Goal: Transaction & Acquisition: Obtain resource

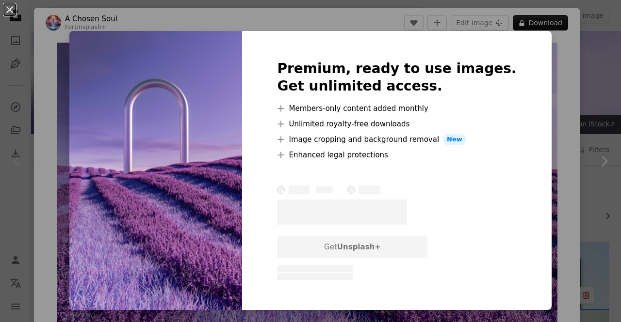
scroll to position [60, 0]
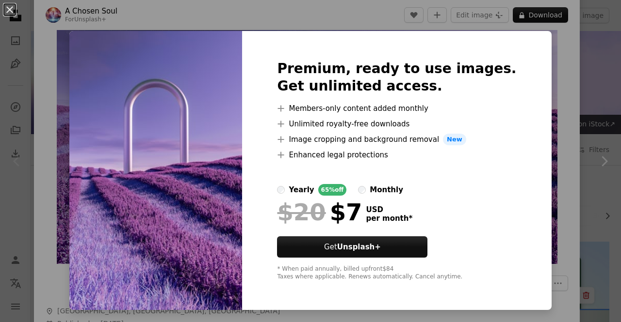
click at [235, 176] on img at bounding box center [155, 170] width 173 height 279
click at [548, 44] on div "An X shape Premium, ready to use images. Get unlimited access. A plus sign Memb…" at bounding box center [310, 161] width 621 height 322
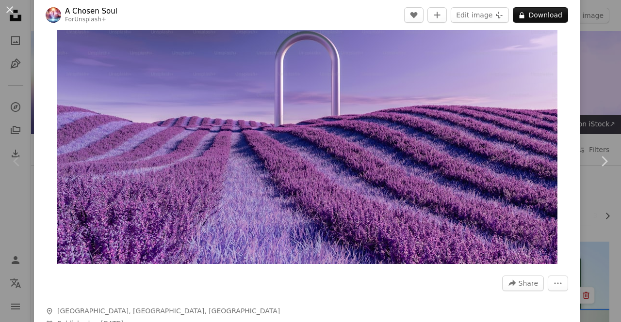
click at [362, 128] on img "Zoom in on this image" at bounding box center [307, 124] width 500 height 282
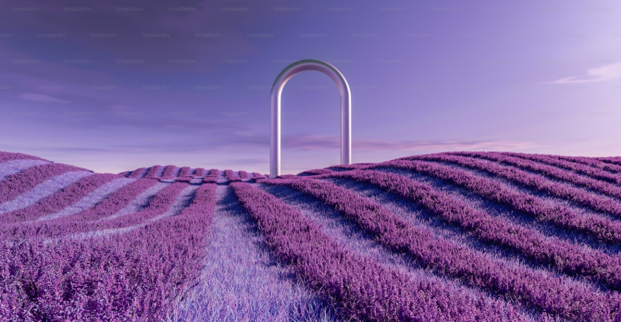
scroll to position [9, 0]
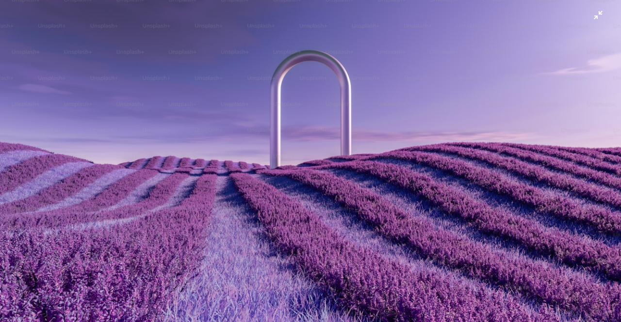
click at [313, 148] on img "Zoom out on this image" at bounding box center [311, 165] width 622 height 350
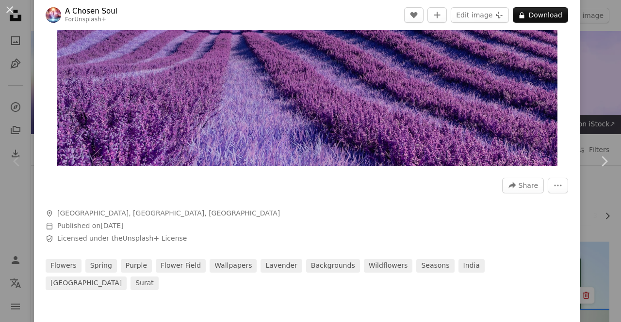
scroll to position [159, 0]
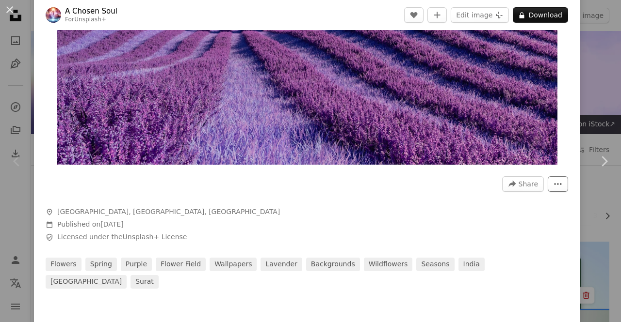
click at [547, 180] on button "More Actions" at bounding box center [557, 184] width 20 height 16
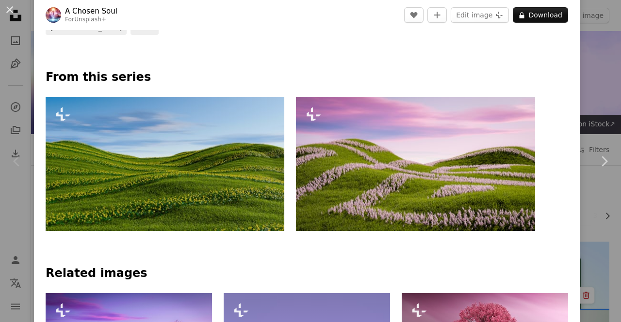
scroll to position [0, 0]
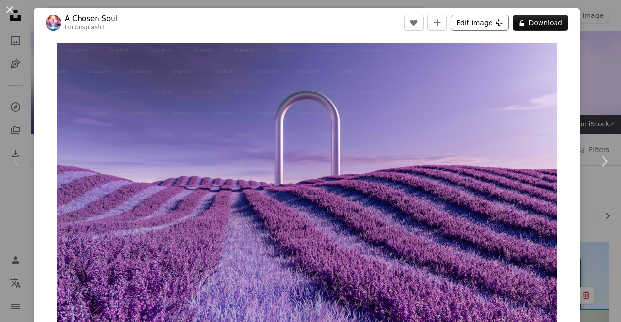
click at [463, 27] on button "Edit image Plus sign for Unsplash+" at bounding box center [479, 23] width 58 height 16
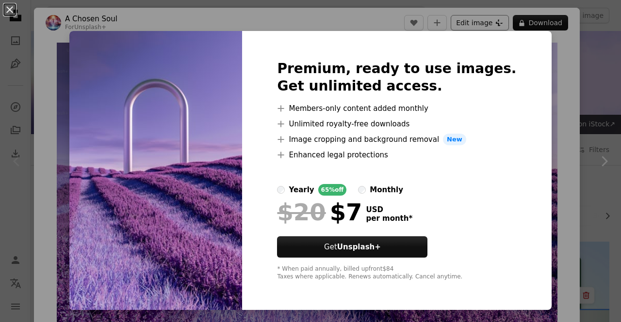
click at [463, 27] on div "An X shape Premium, ready to use images. Get unlimited access. A plus sign Memb…" at bounding box center [310, 161] width 621 height 322
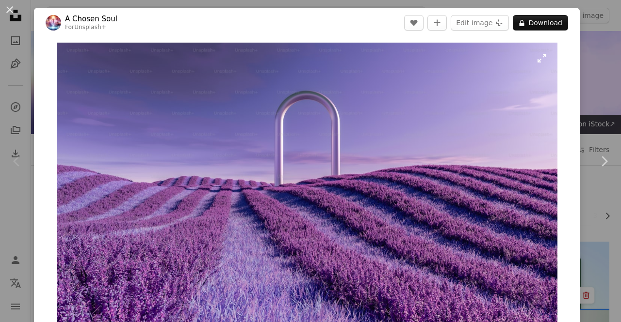
click at [198, 128] on img "Zoom in on this image" at bounding box center [307, 183] width 500 height 281
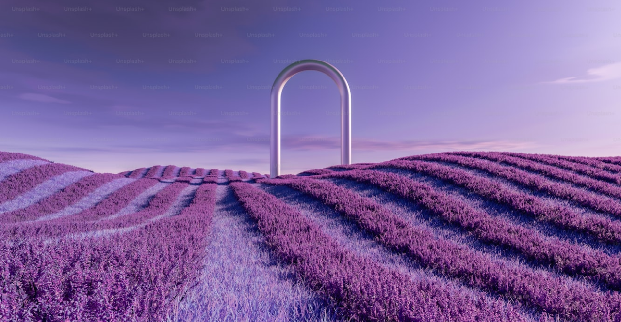
scroll to position [9, 0]
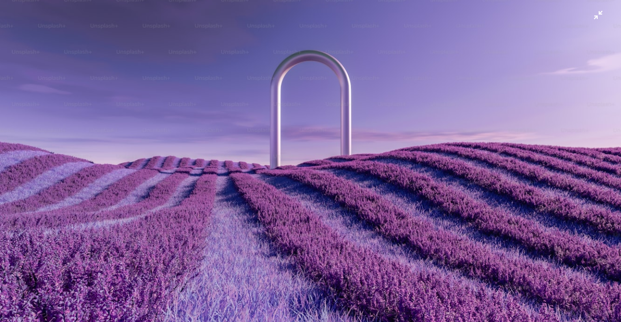
click at [198, 128] on img "Zoom out on this image" at bounding box center [311, 165] width 622 height 350
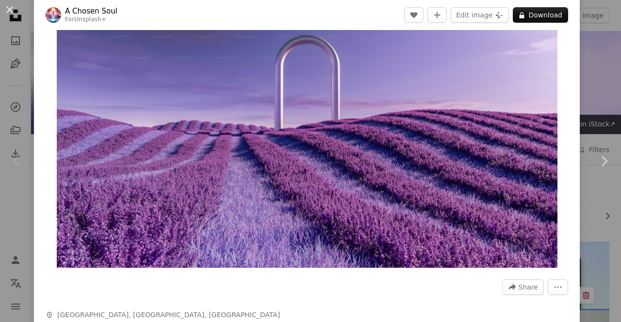
scroll to position [54, 0]
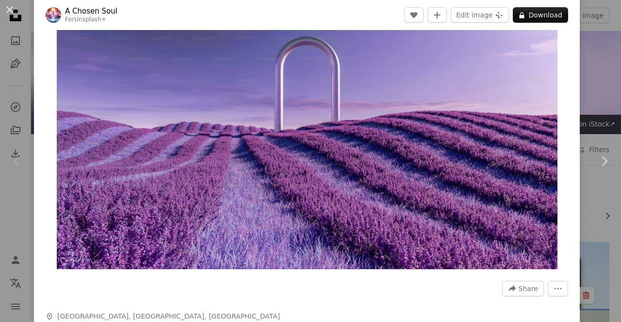
click at [233, 167] on img "Zoom in on this image" at bounding box center [307, 128] width 500 height 281
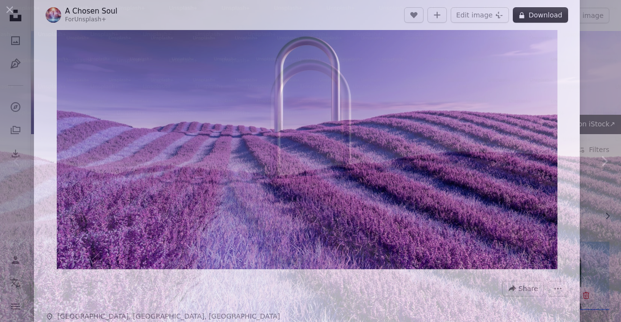
scroll to position [9, 0]
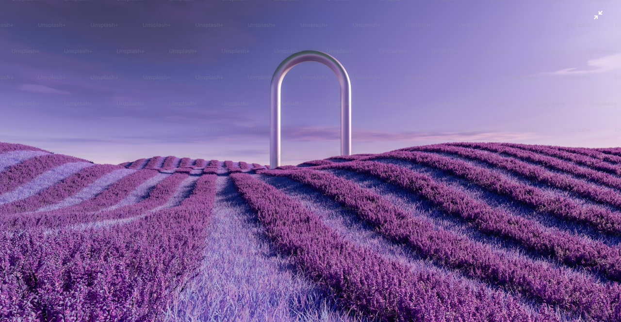
click at [234, 167] on img "Zoom out on this image" at bounding box center [311, 165] width 622 height 350
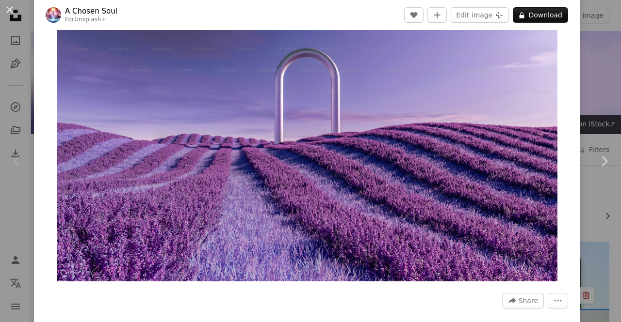
click at [234, 163] on img "Zoom in on this image" at bounding box center [307, 141] width 500 height 282
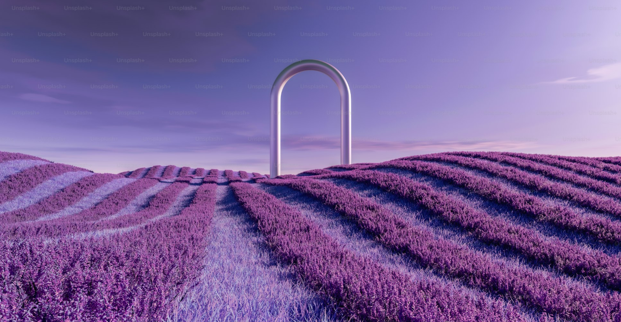
scroll to position [9, 0]
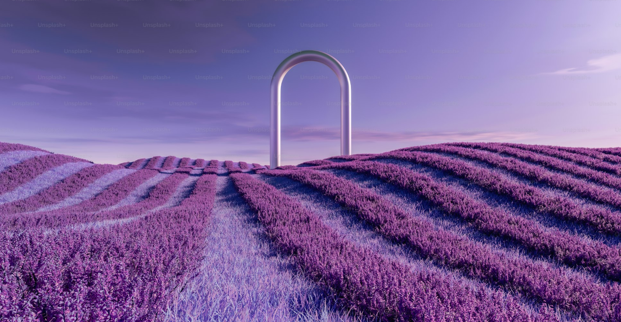
click at [234, 163] on img "Zoom out on this image" at bounding box center [311, 165] width 622 height 350
